Goal: Task Accomplishment & Management: Use online tool/utility

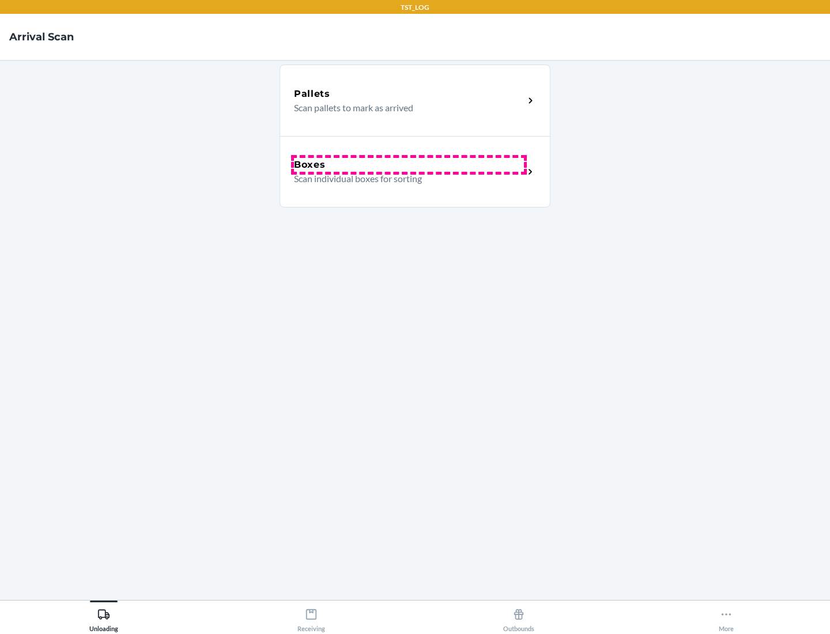
click at [409, 165] on div "Boxes" at bounding box center [409, 165] width 230 height 14
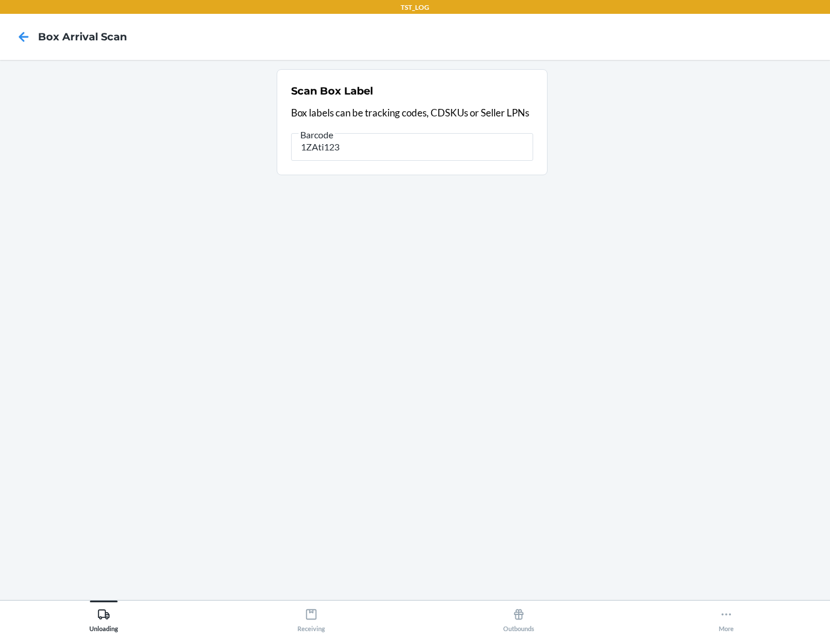
type input "1ZAti123"
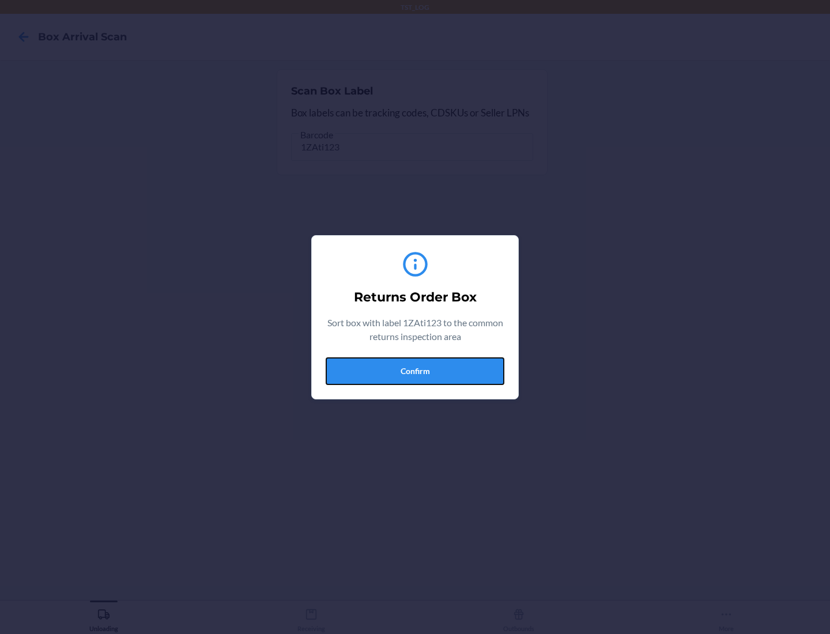
click at [415, 371] on button "Confirm" at bounding box center [415, 372] width 179 height 28
